Goal: Task Accomplishment & Management: Use online tool/utility

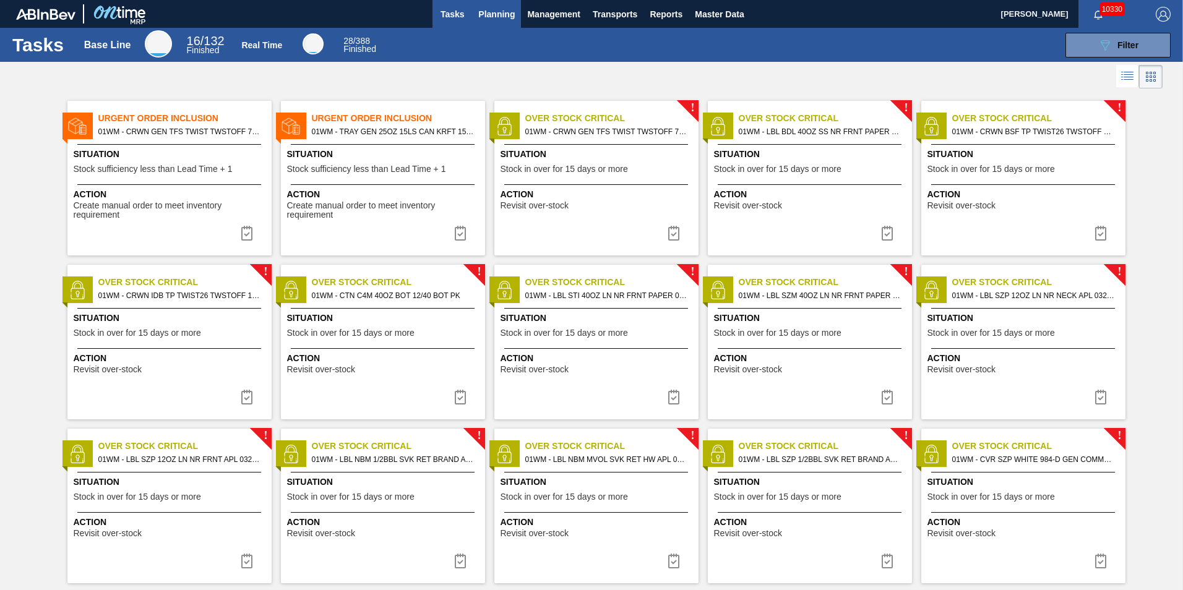
click at [497, 4] on button "Planning" at bounding box center [496, 14] width 49 height 28
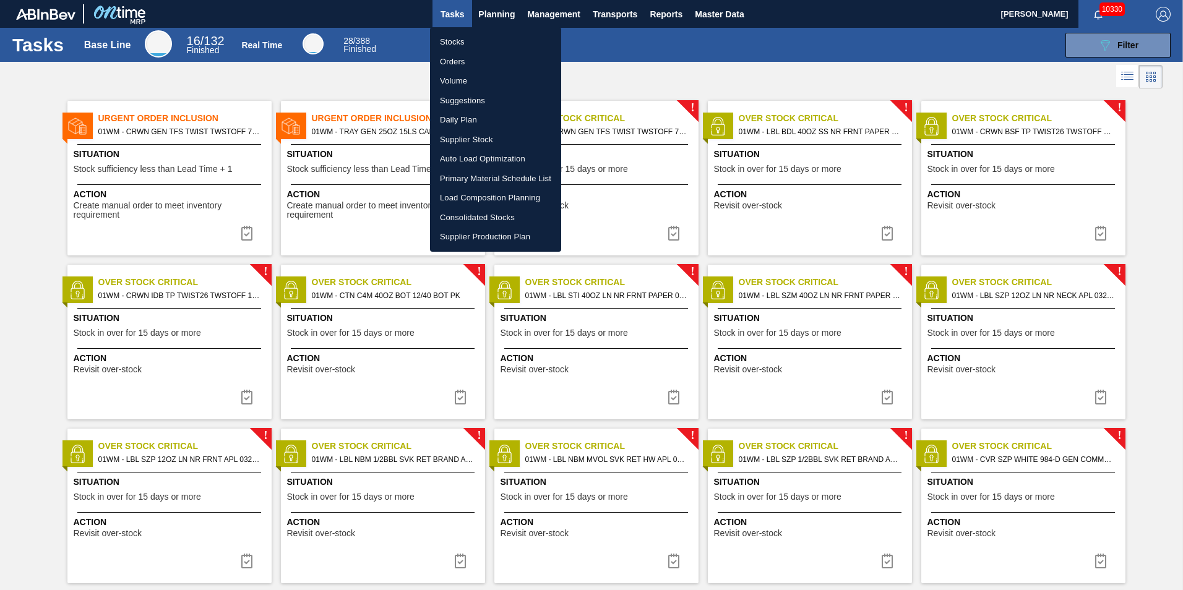
click at [490, 200] on li "Load Composition Planning" at bounding box center [495, 198] width 131 height 20
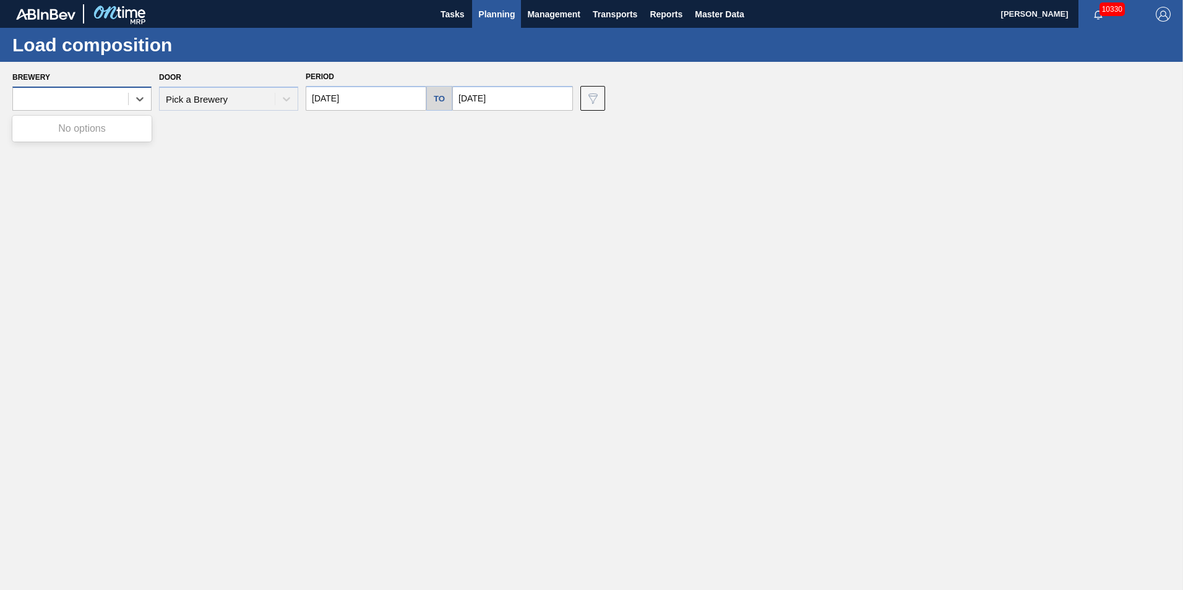
click at [66, 103] on div at bounding box center [70, 99] width 115 height 18
click at [291, 273] on main "Tasks Planning Management Transports Reports Master Data [PERSON_NAME] 10330 Ma…" at bounding box center [591, 295] width 1183 height 590
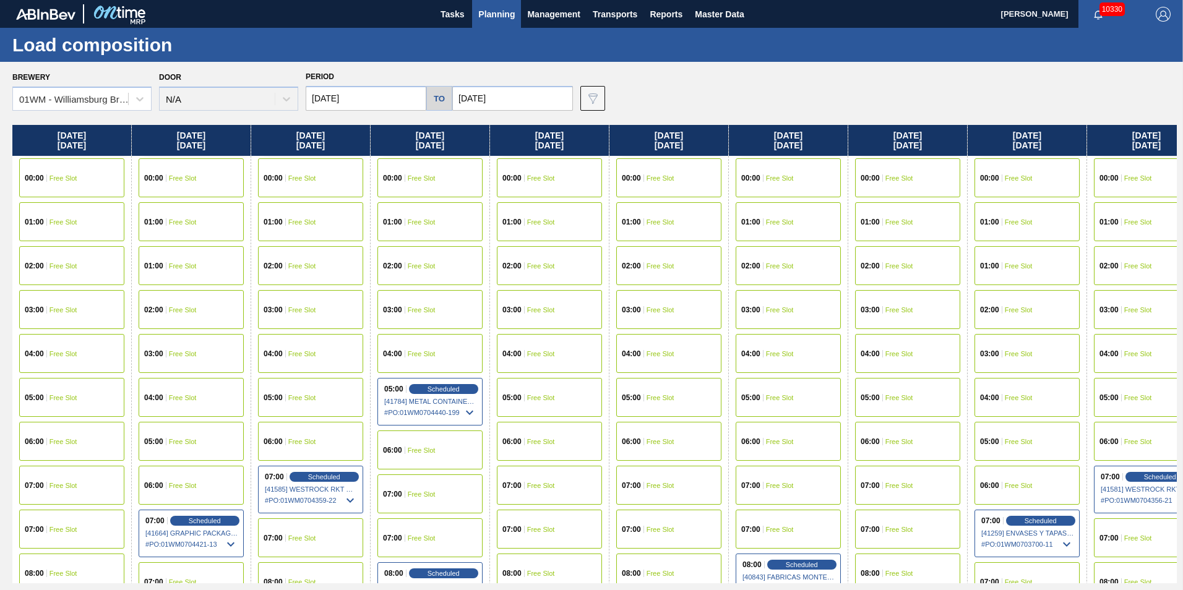
drag, startPoint x: 453, startPoint y: 146, endPoint x: 780, endPoint y: 146, distance: 327.2
click at [780, 146] on div "[DATE] 00:00 Free Slot 01:00 Free Slot 02:00 Free Slot 03:00 Free Slot 04:00 Fr…" at bounding box center [594, 354] width 1164 height 458
click at [347, 99] on input "[DATE]" at bounding box center [366, 98] width 121 height 25
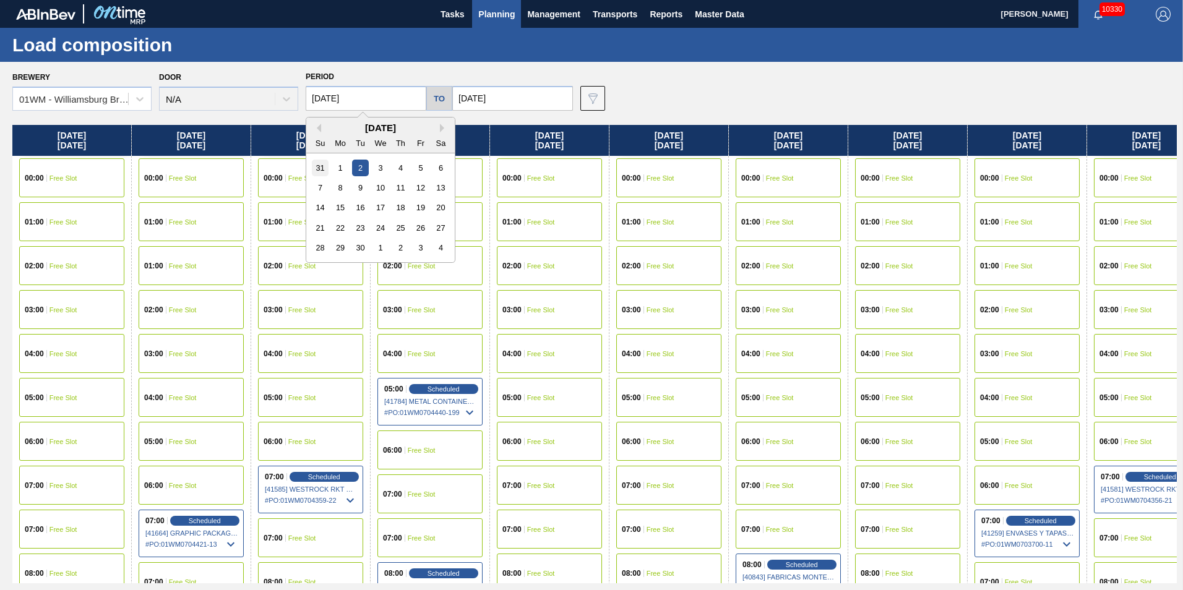
click at [322, 174] on div "31" at bounding box center [320, 168] width 17 height 17
type input "[DATE]"
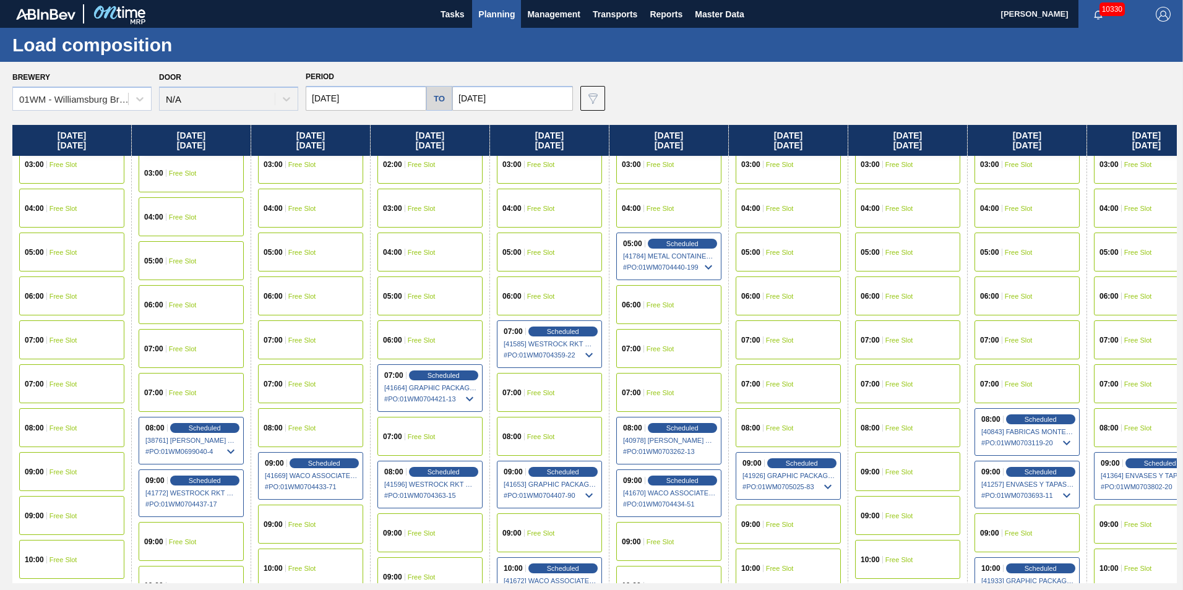
scroll to position [124, 0]
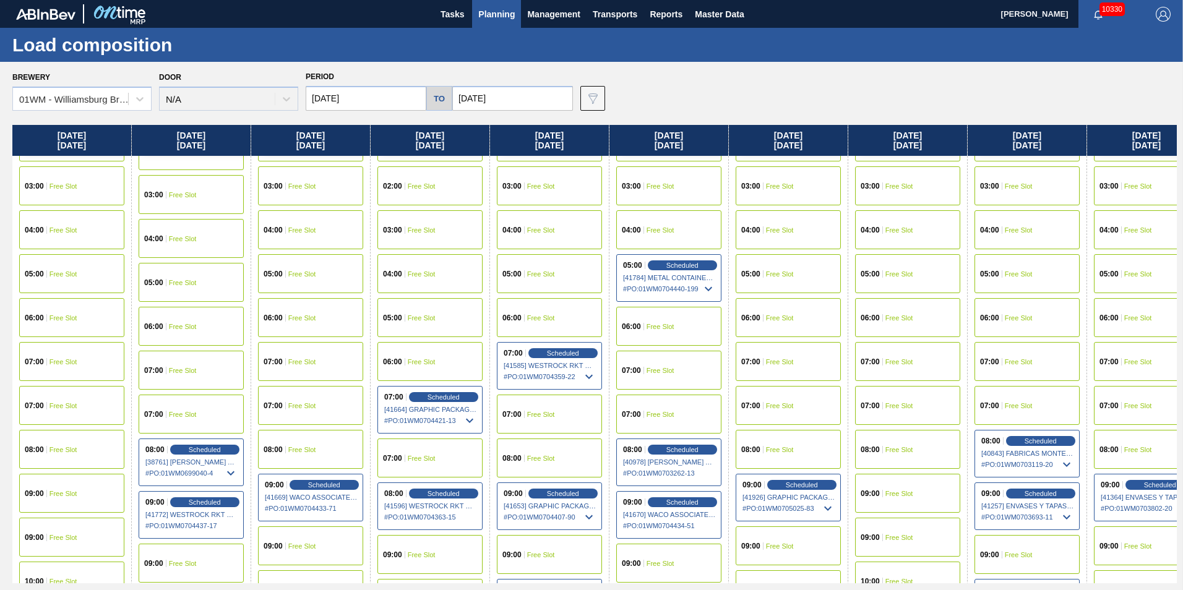
click at [62, 309] on div "06:00 Free Slot" at bounding box center [71, 317] width 105 height 39
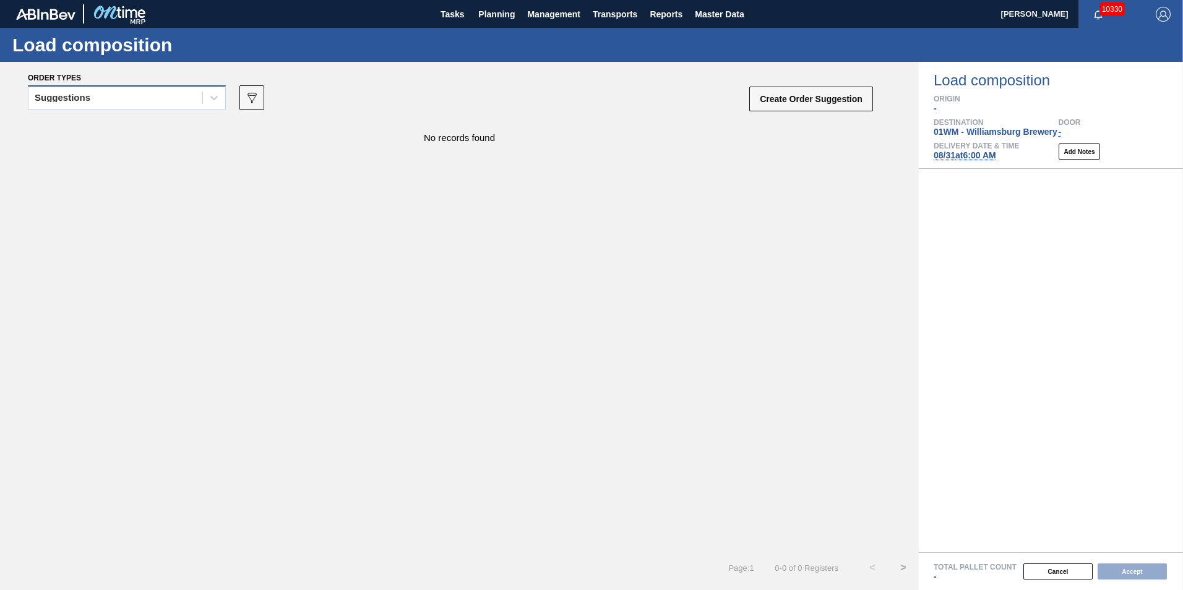
click at [106, 93] on div "Suggestions" at bounding box center [115, 98] width 174 height 18
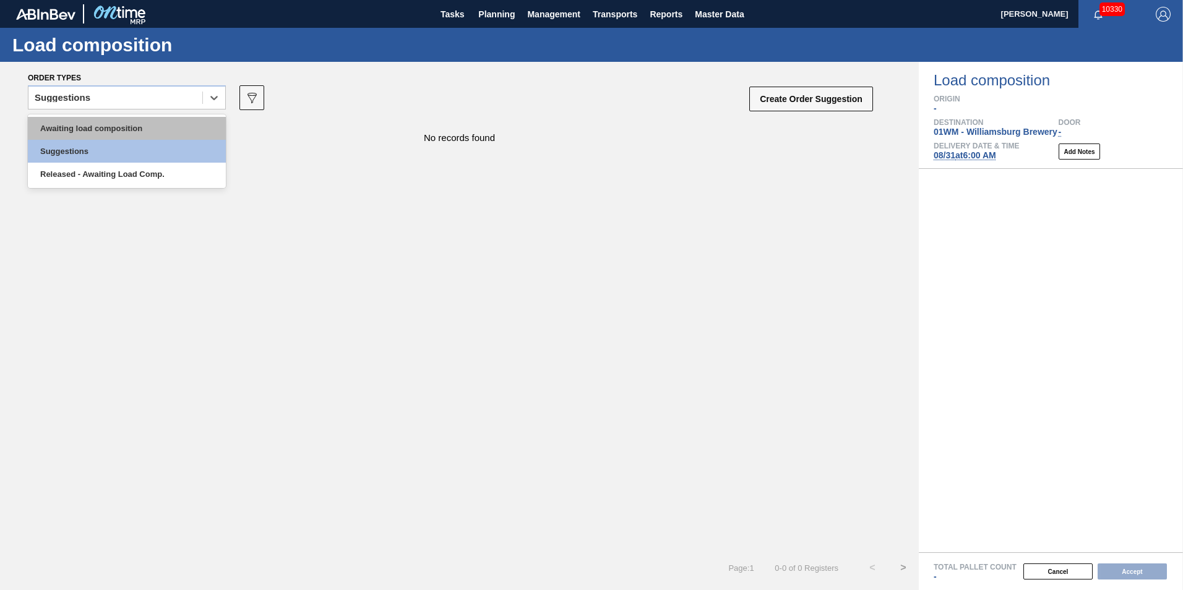
click at [96, 123] on div "Awaiting load composition" at bounding box center [127, 128] width 198 height 23
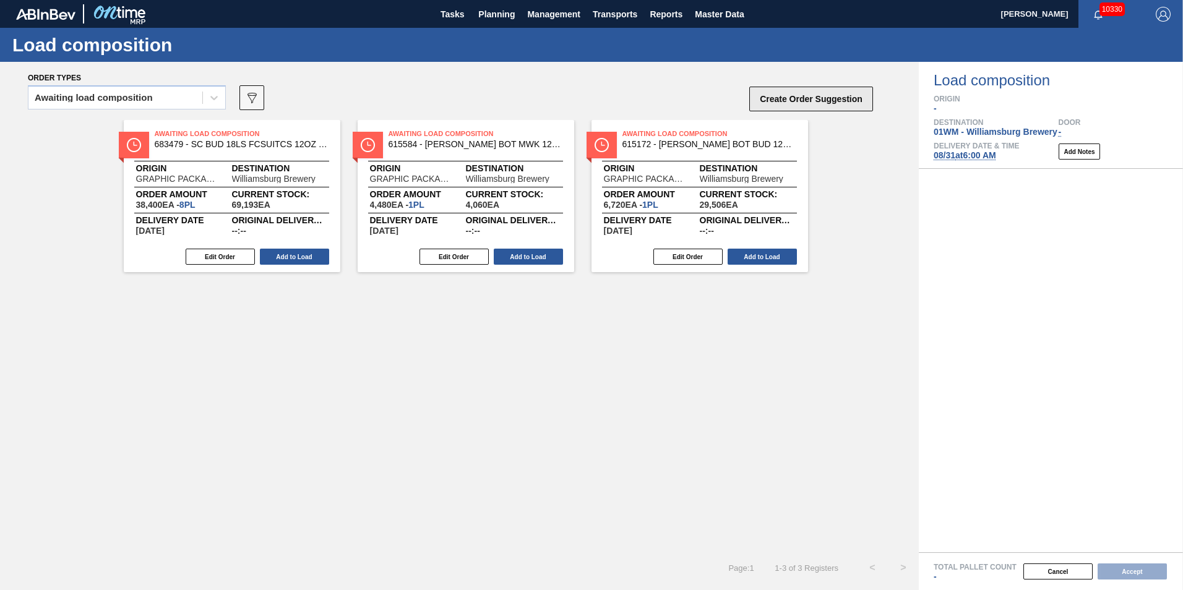
click at [806, 99] on button "Create Order Suggestion" at bounding box center [811, 99] width 124 height 25
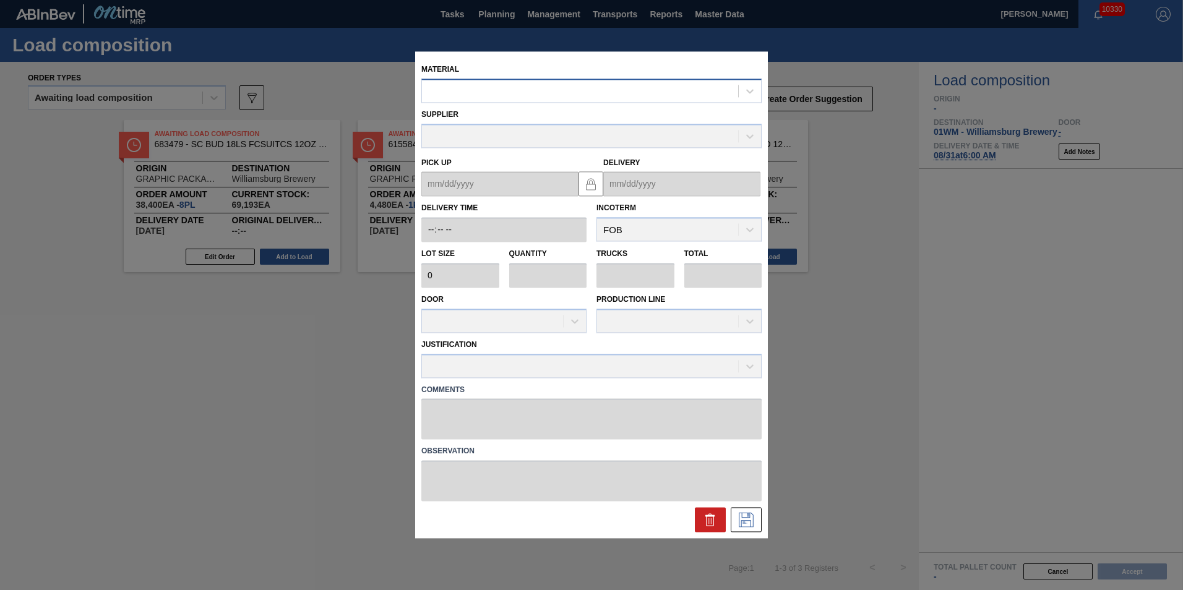
click at [585, 92] on div at bounding box center [580, 91] width 316 height 18
type input "677436"
click at [711, 526] on icon at bounding box center [710, 520] width 8 height 9
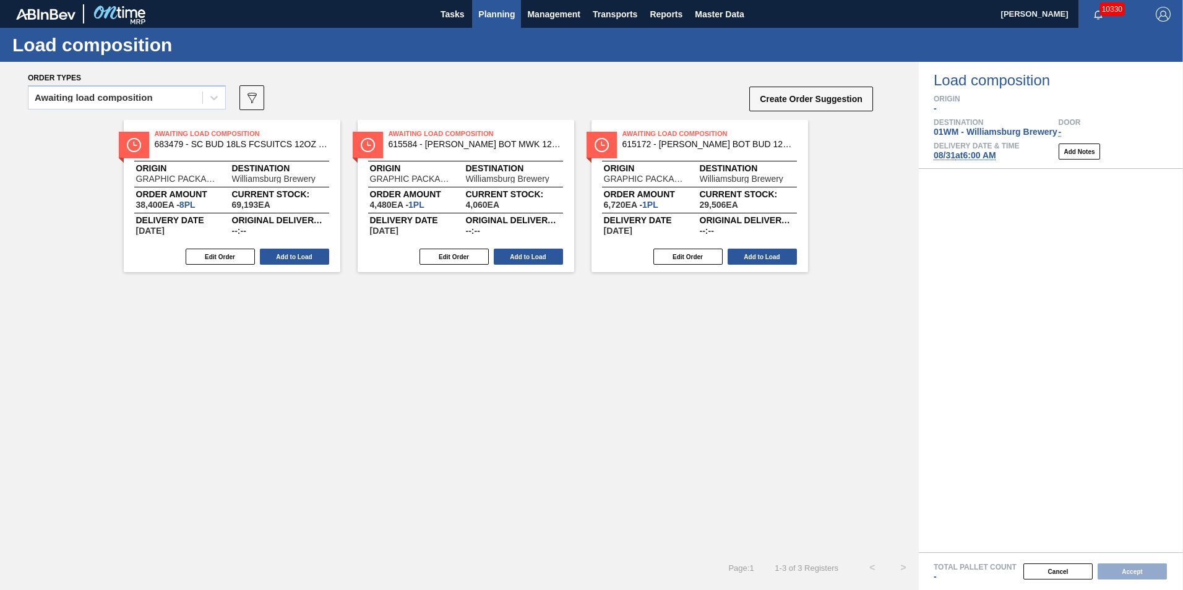
click at [492, 17] on span "Planning" at bounding box center [496, 14] width 36 height 15
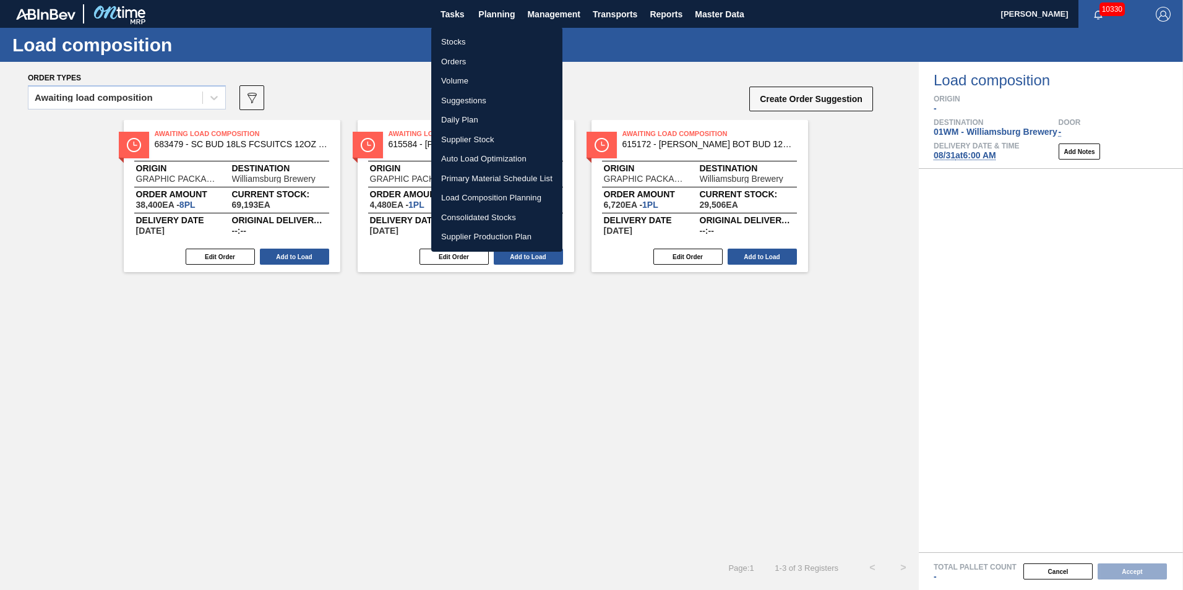
click at [482, 197] on li "Load Composition Planning" at bounding box center [496, 198] width 131 height 20
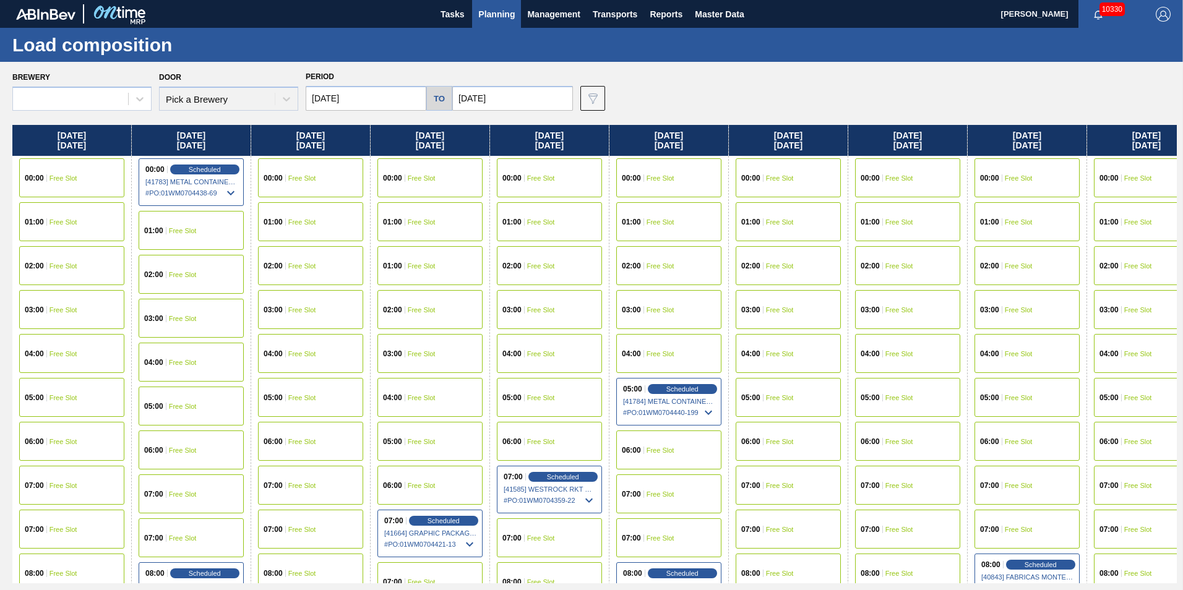
type input "[DATE]"
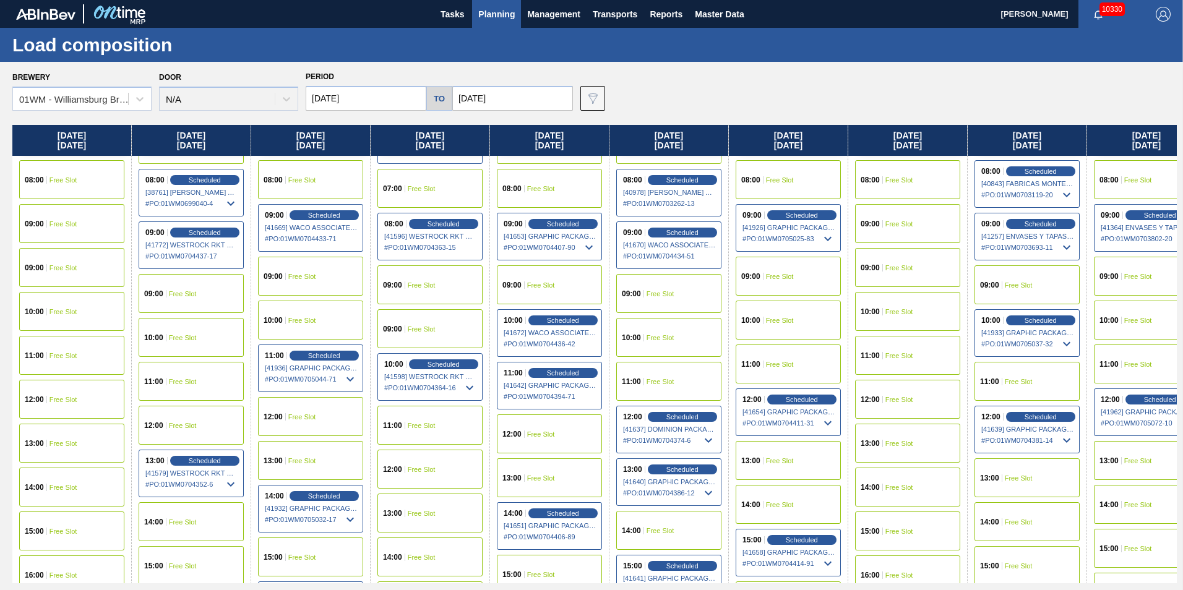
scroll to position [433, 0]
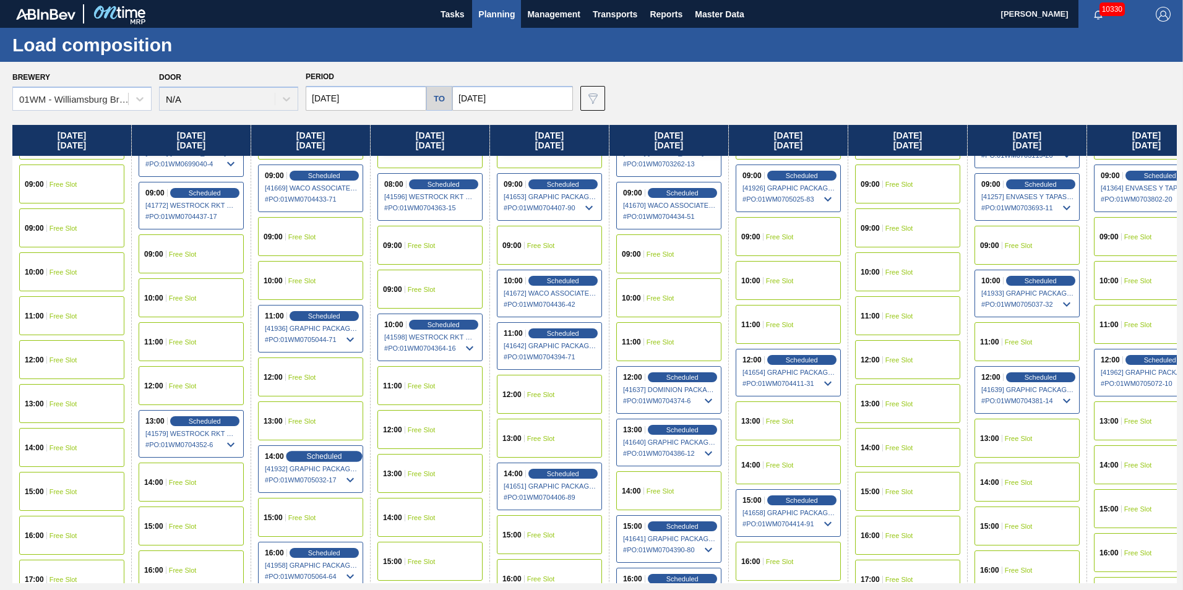
click at [327, 453] on span "Scheduled" at bounding box center [323, 456] width 35 height 8
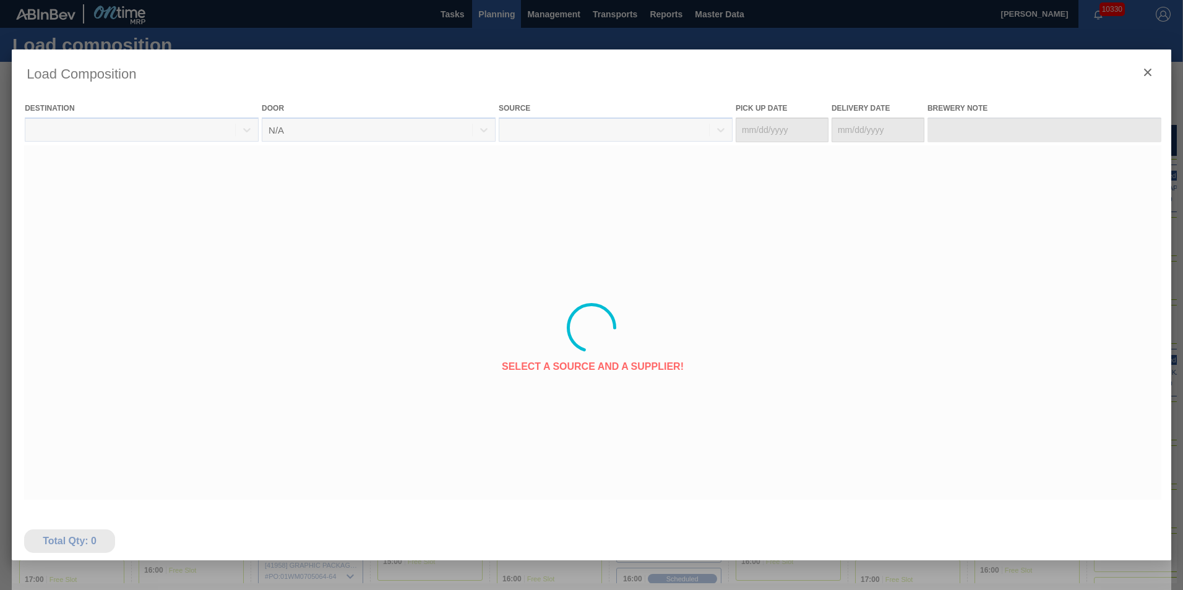
type Date "[DATE]"
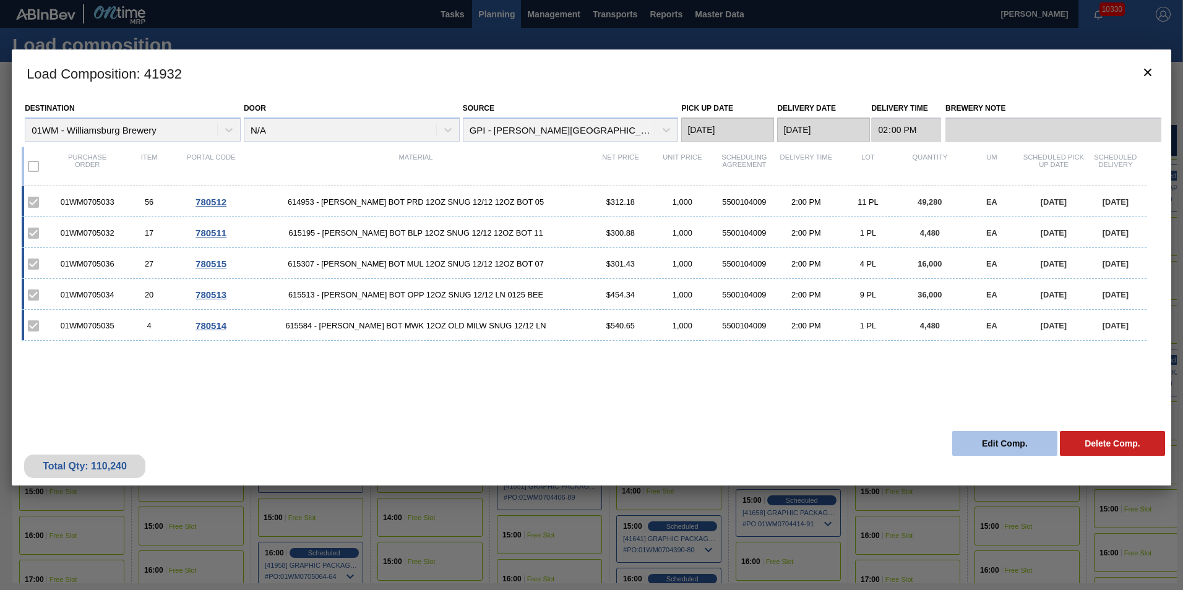
click at [1011, 443] on button "Edit Comp." at bounding box center [1004, 443] width 105 height 25
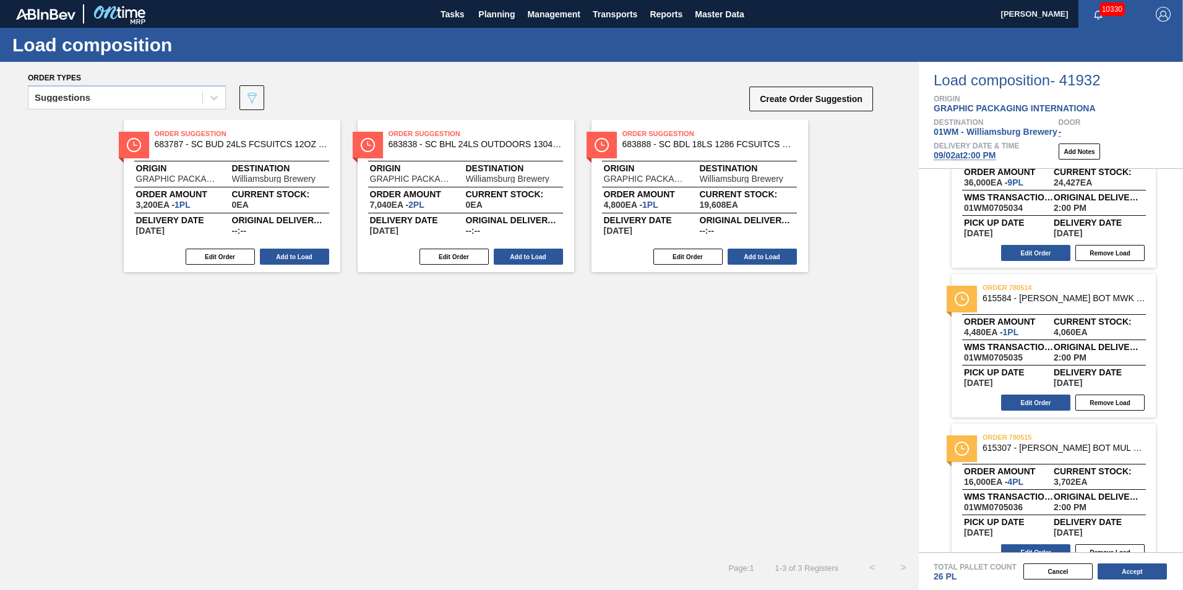
scroll to position [371, 0]
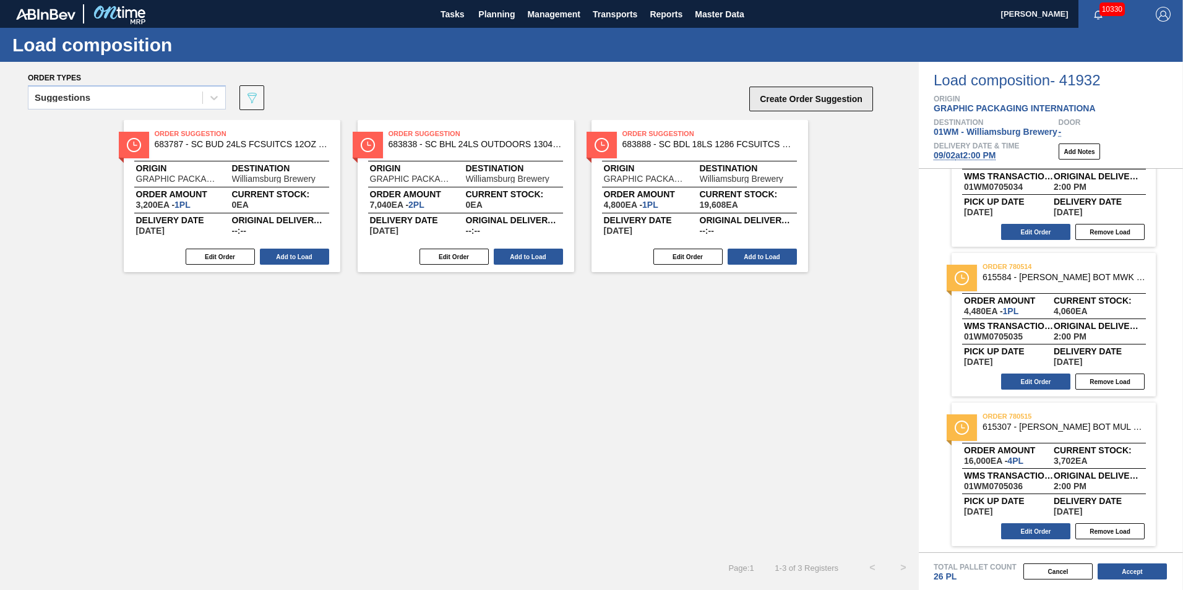
click at [797, 95] on button "Create Order Suggestion" at bounding box center [811, 99] width 124 height 25
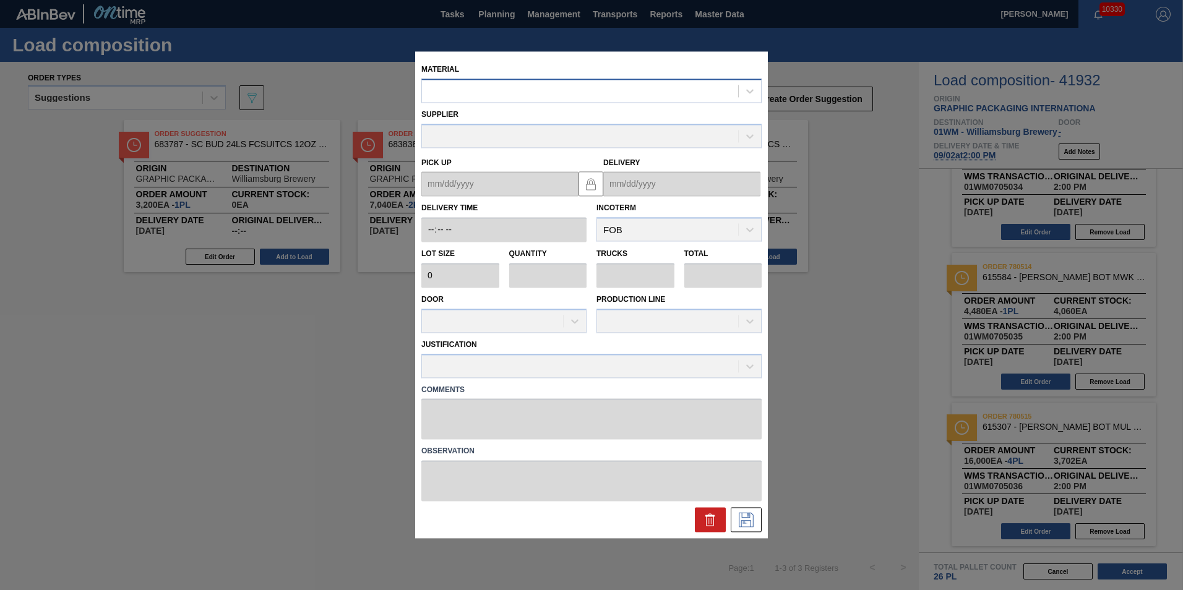
click at [459, 97] on div at bounding box center [580, 91] width 316 height 18
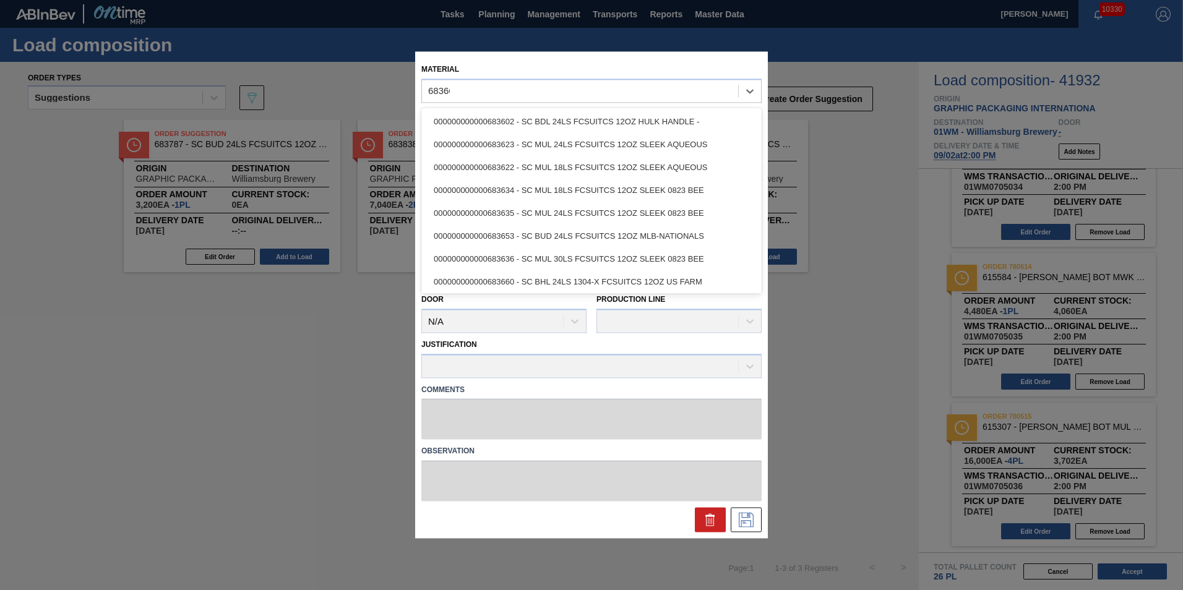
type input "683660"
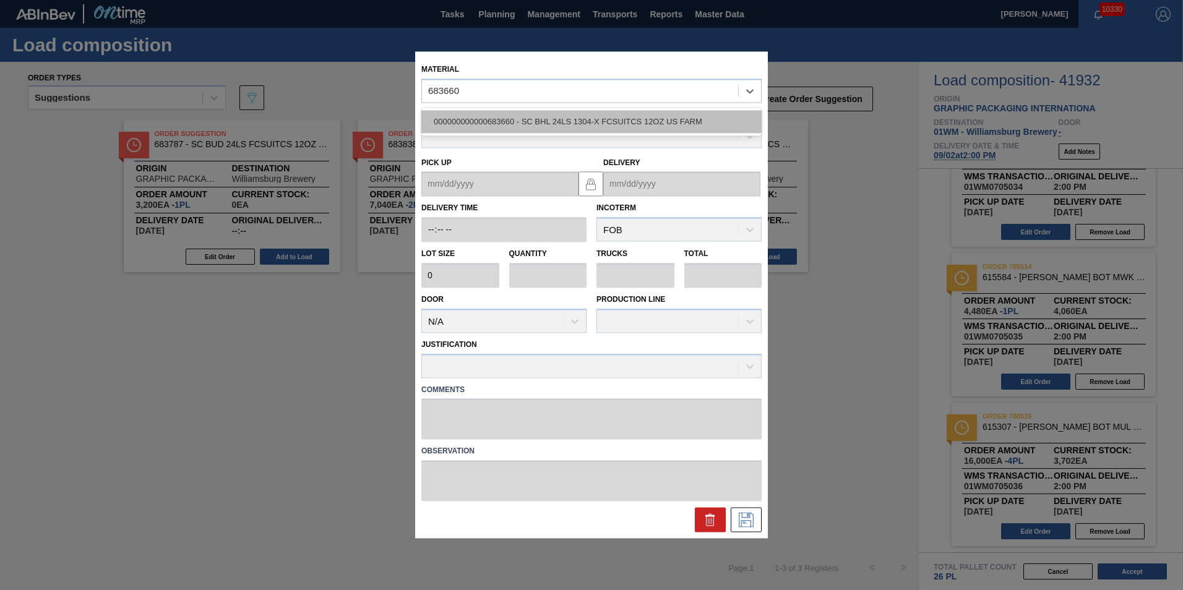
click at [675, 119] on div "000000000000683660 - SC BHL 24LS 1304-X FCSUITCS 12OZ US FARM" at bounding box center [591, 121] width 340 height 23
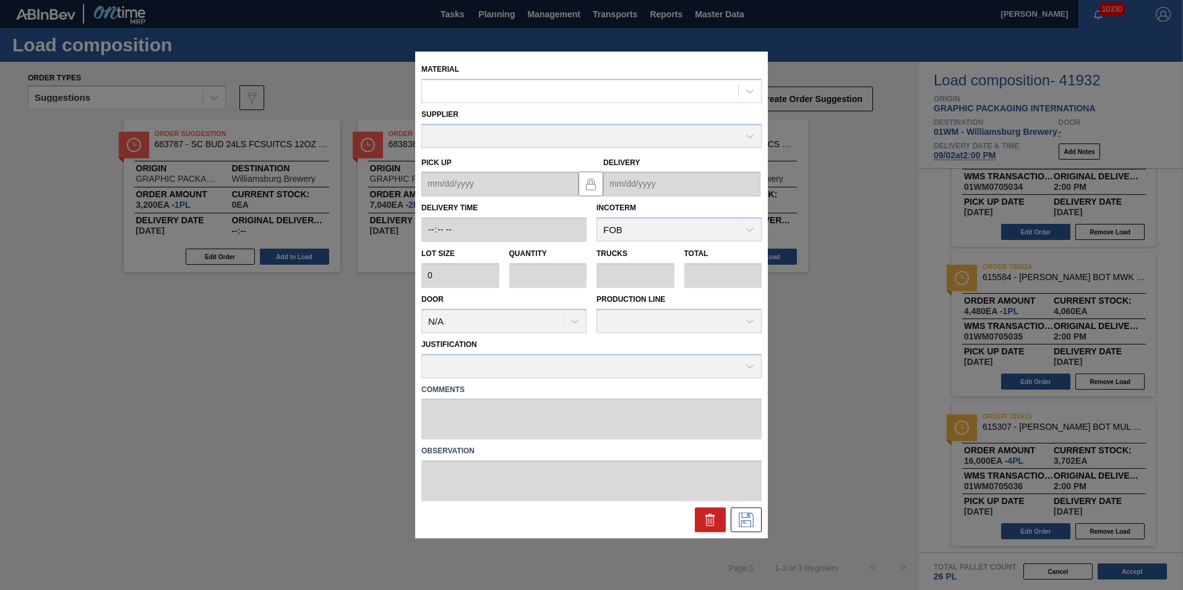
type input "3,520"
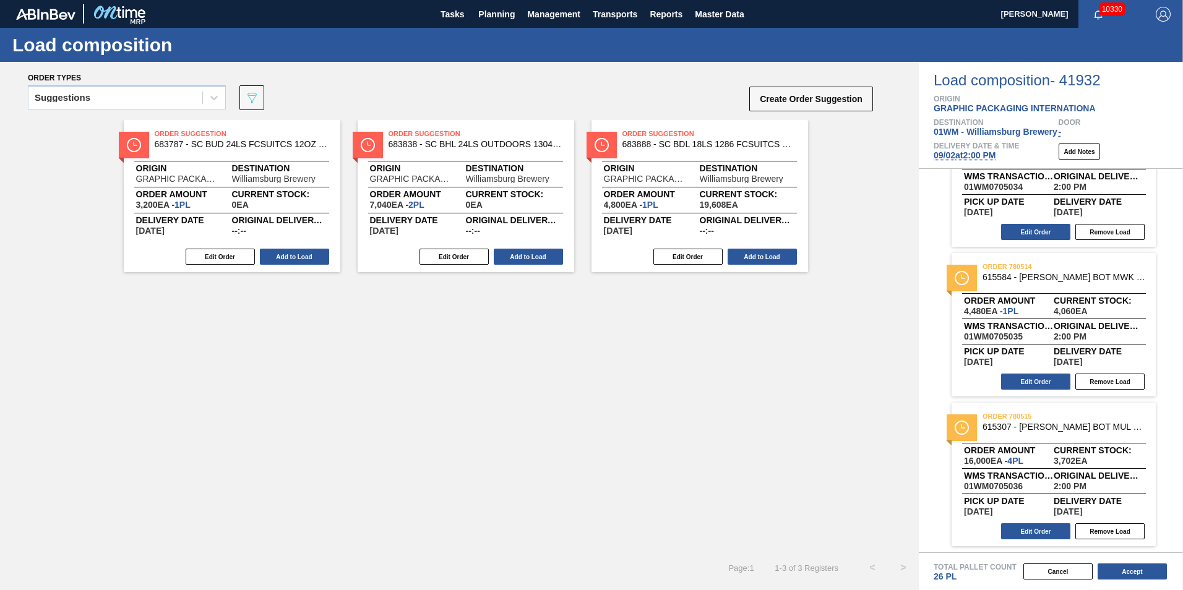
drag, startPoint x: 568, startPoint y: 380, endPoint x: 750, endPoint y: 451, distance: 195.6
click at [568, 380] on div "Order Suggestion 683787 - SC BUD 24LS FCSUITCS 12OZ MLB-NATIONALS Origin GRAPHI…" at bounding box center [459, 336] width 918 height 432
click at [1065, 572] on button "Cancel" at bounding box center [1057, 571] width 69 height 16
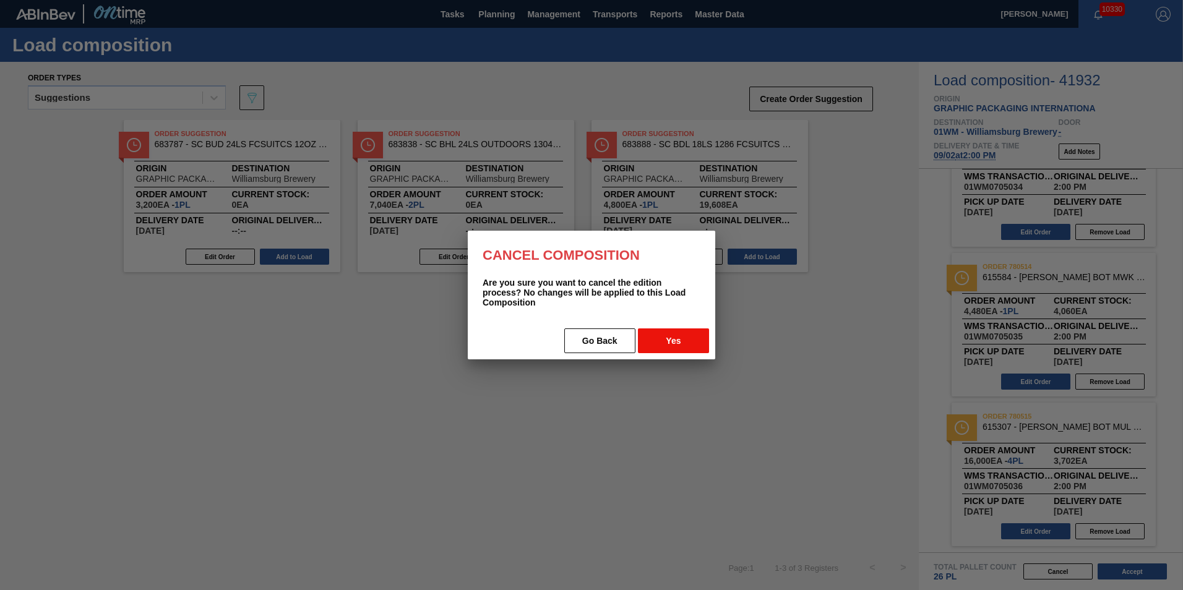
click at [660, 341] on button "Yes" at bounding box center [673, 340] width 71 height 25
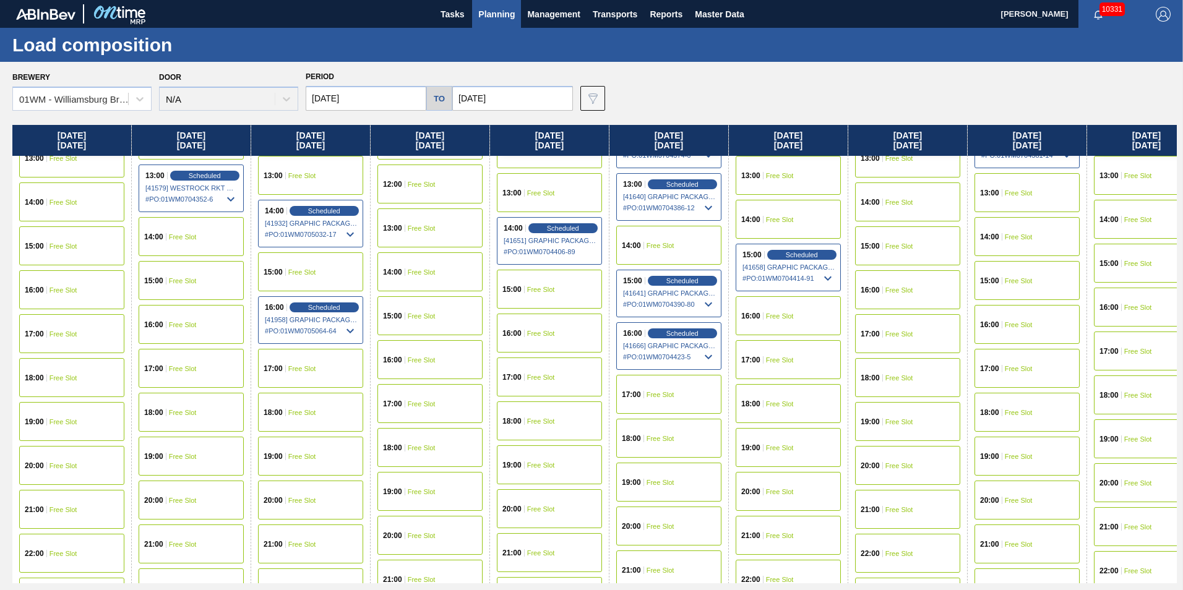
scroll to position [680, 0]
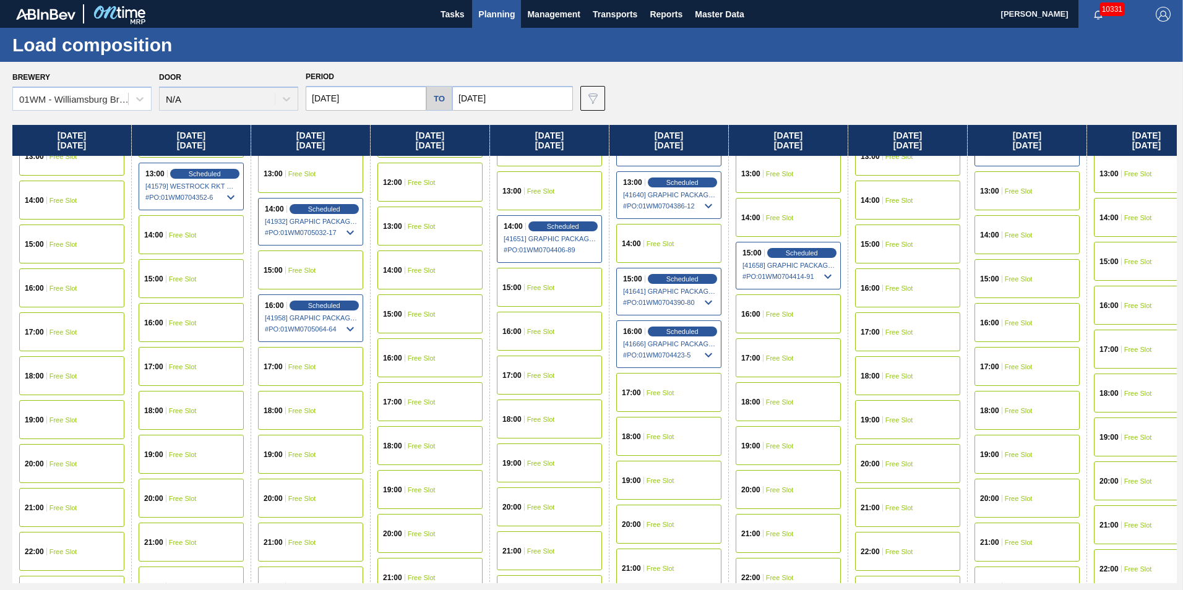
drag, startPoint x: 315, startPoint y: 310, endPoint x: 334, endPoint y: 344, distance: 39.6
click at [315, 310] on div "Scheduled" at bounding box center [323, 306] width 69 height 10
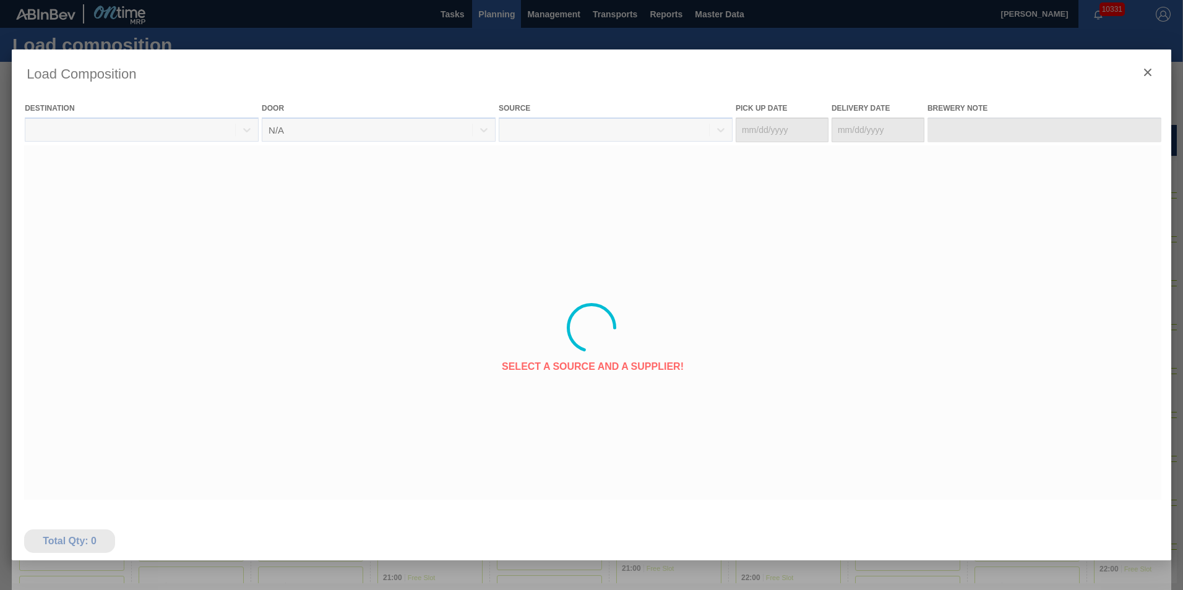
type Date "[DATE]"
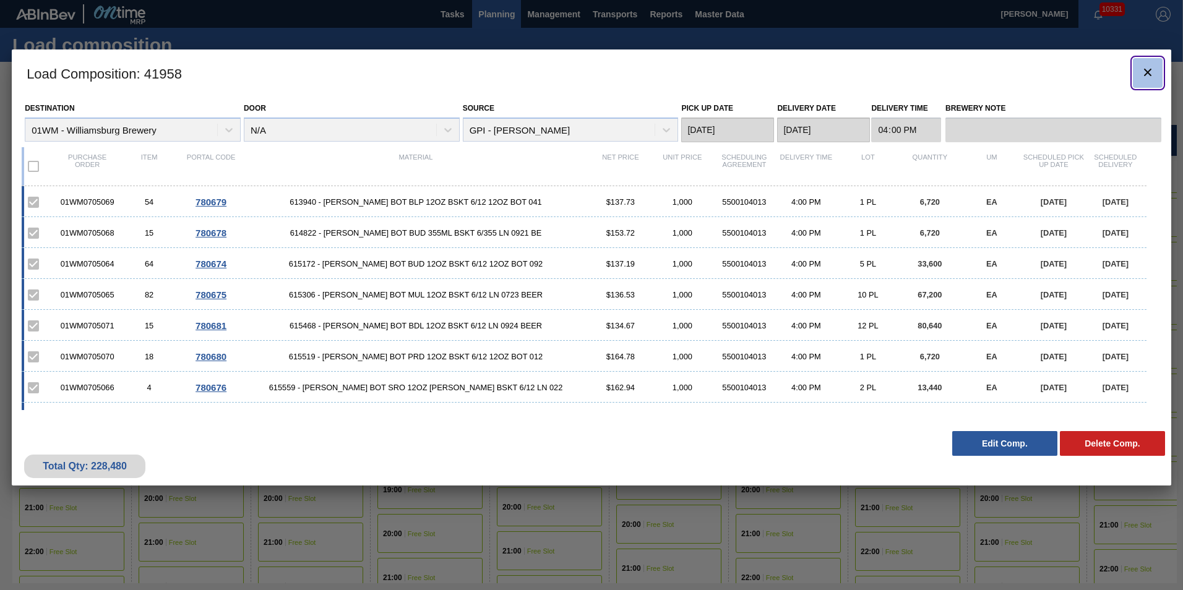
click at [1156, 67] on button "botão de ícone" at bounding box center [1147, 73] width 30 height 30
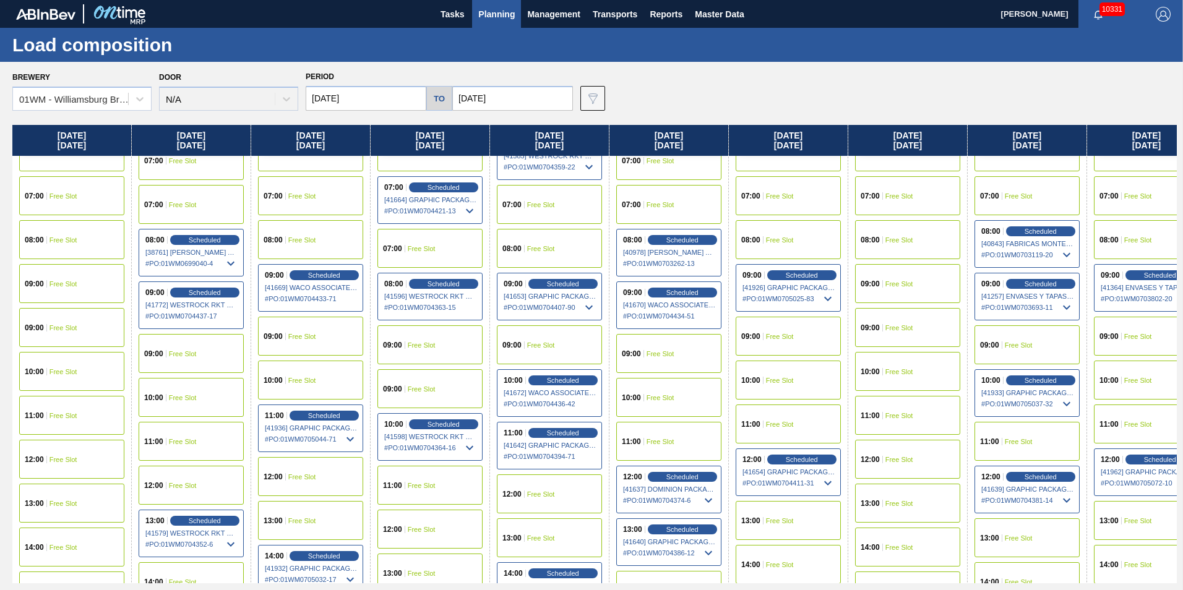
scroll to position [495, 0]
